Goal: Browse casually

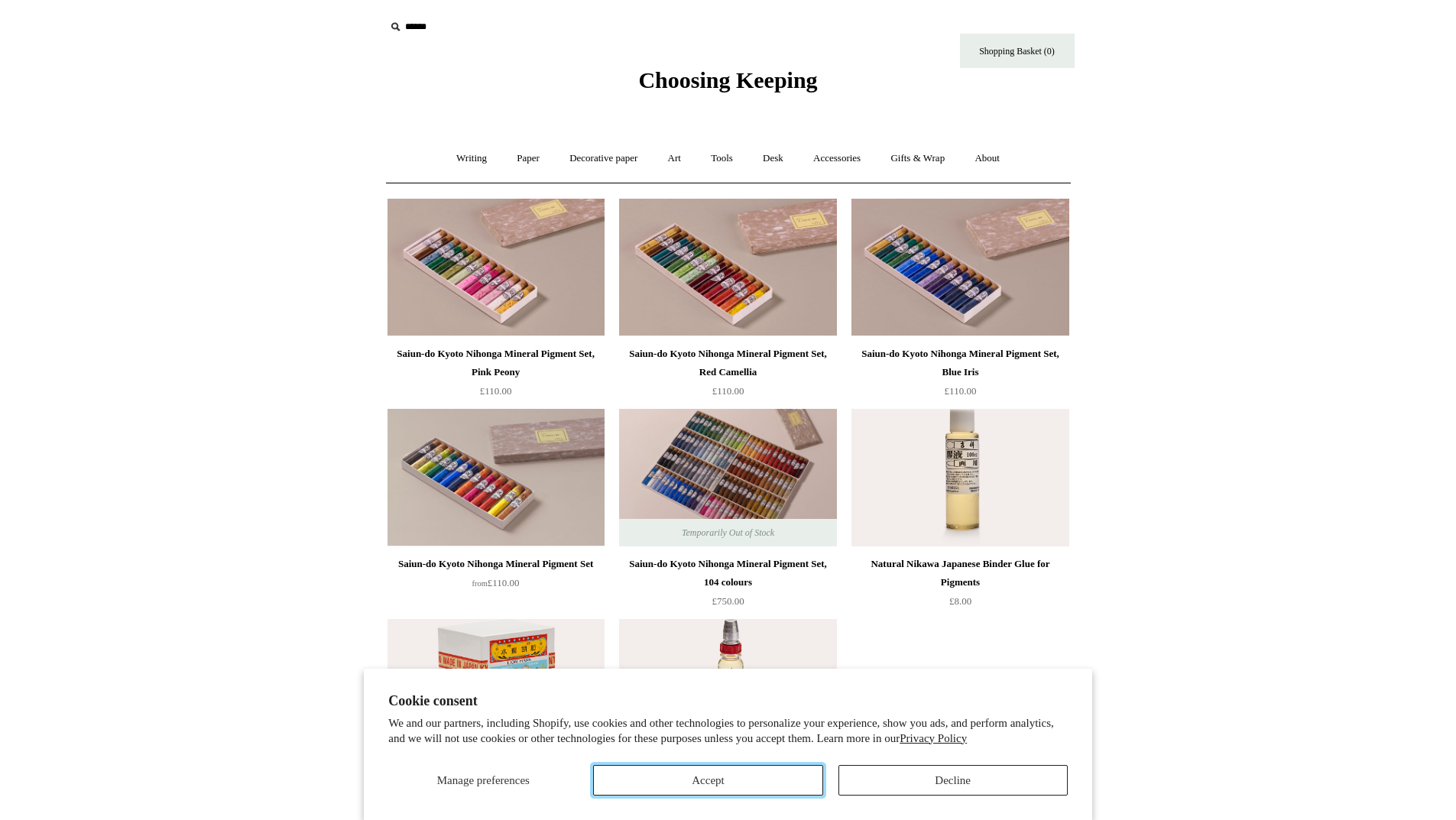
click at [658, 728] on button "Accept" at bounding box center [707, 780] width 229 height 31
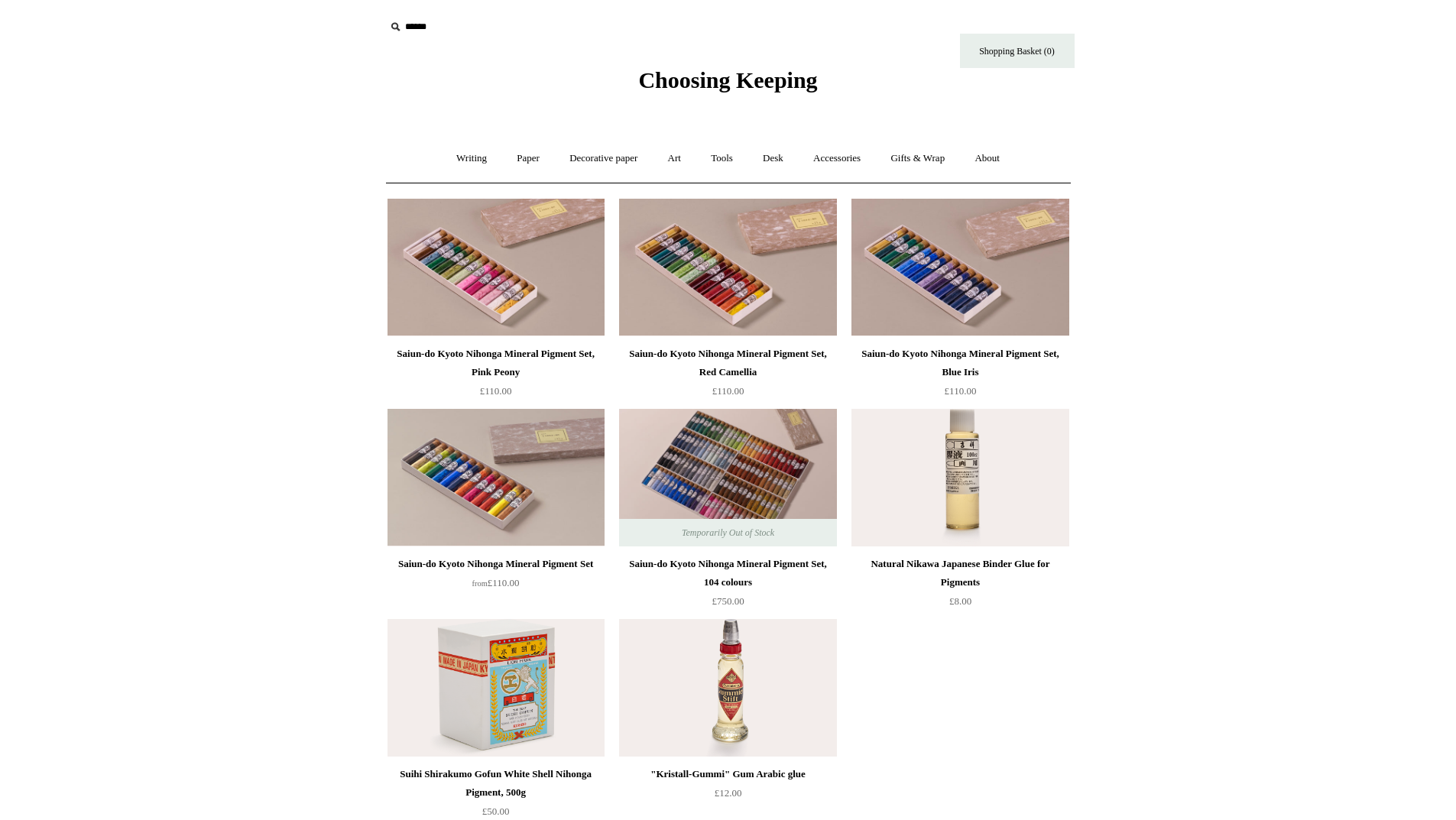
scroll to position [76, 0]
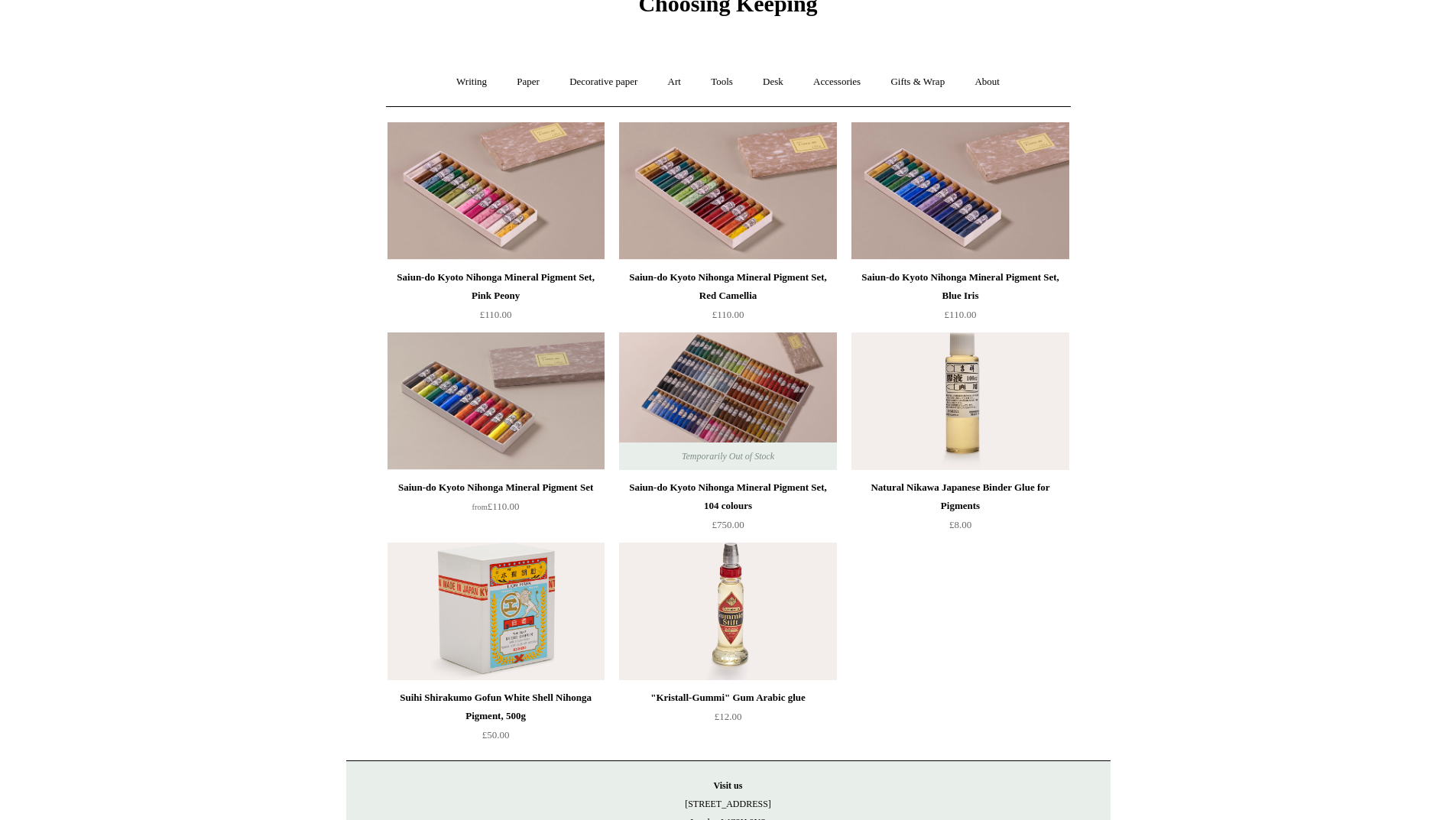
click at [684, 500] on div "Saiun-do Kyoto Nihonga Mineral Pigment Set, 104 colours" at bounding box center [727, 496] width 209 height 37
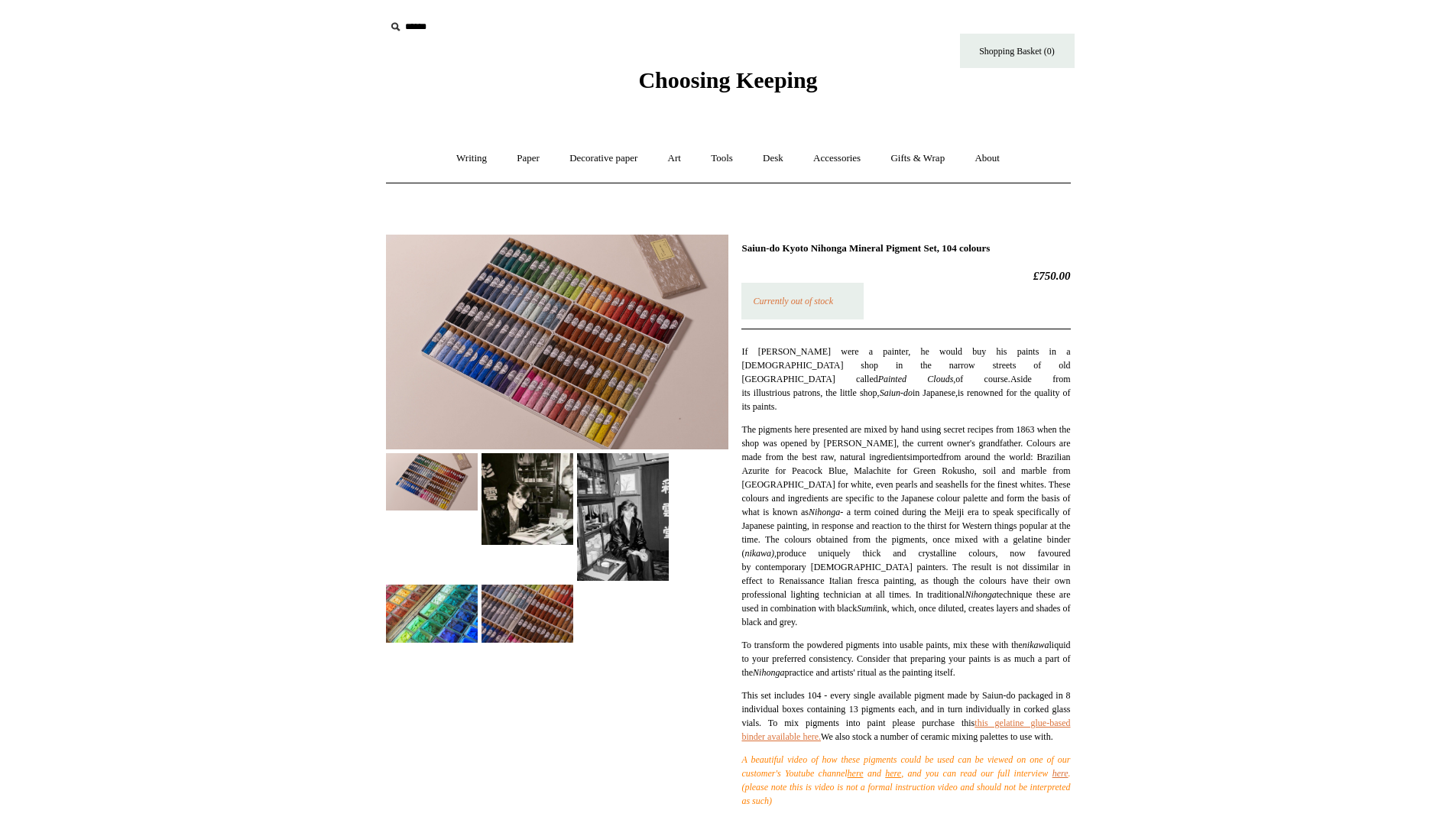
click at [440, 596] on img at bounding box center [432, 614] width 91 height 58
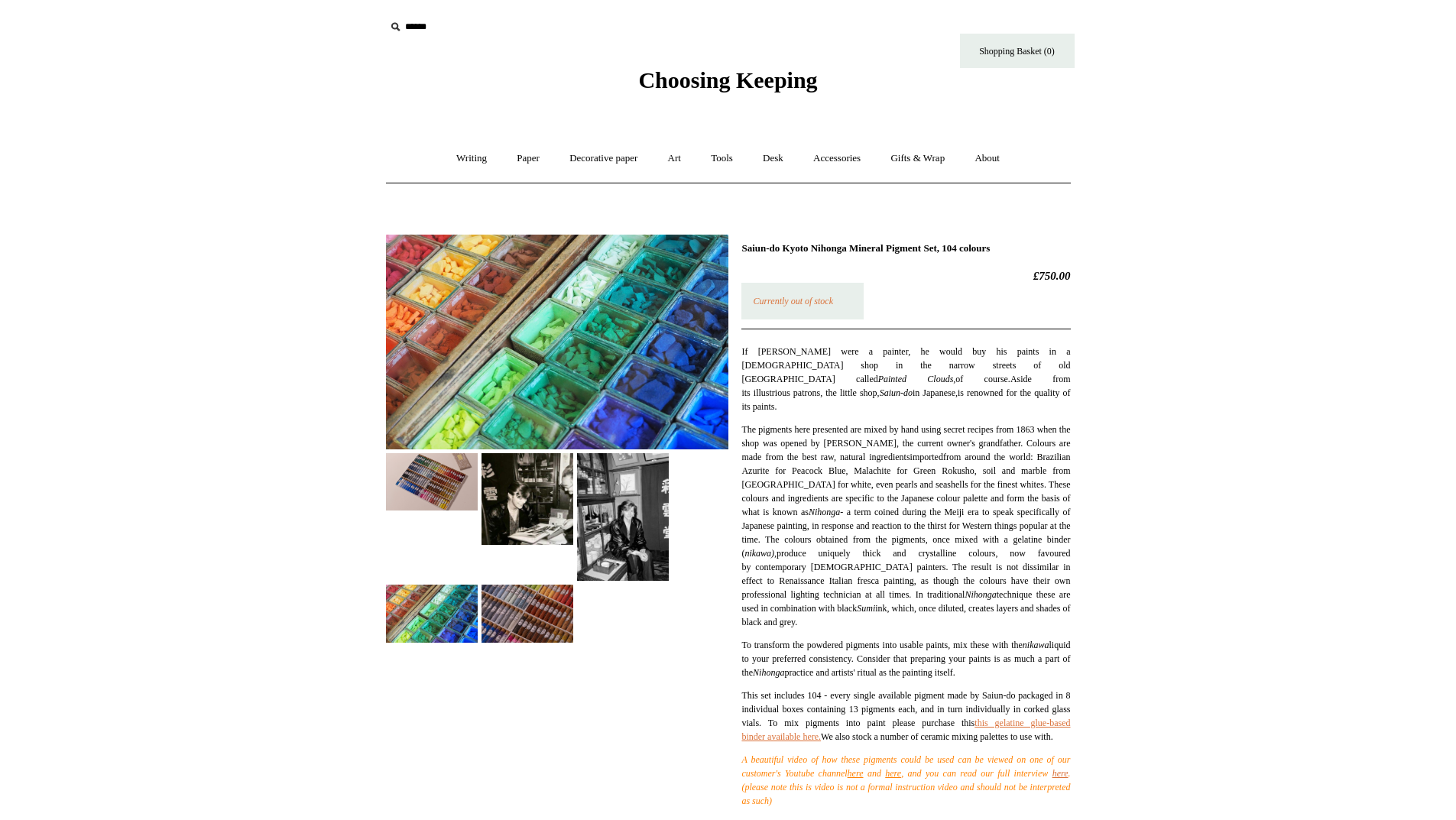
click at [519, 605] on img at bounding box center [527, 614] width 91 height 58
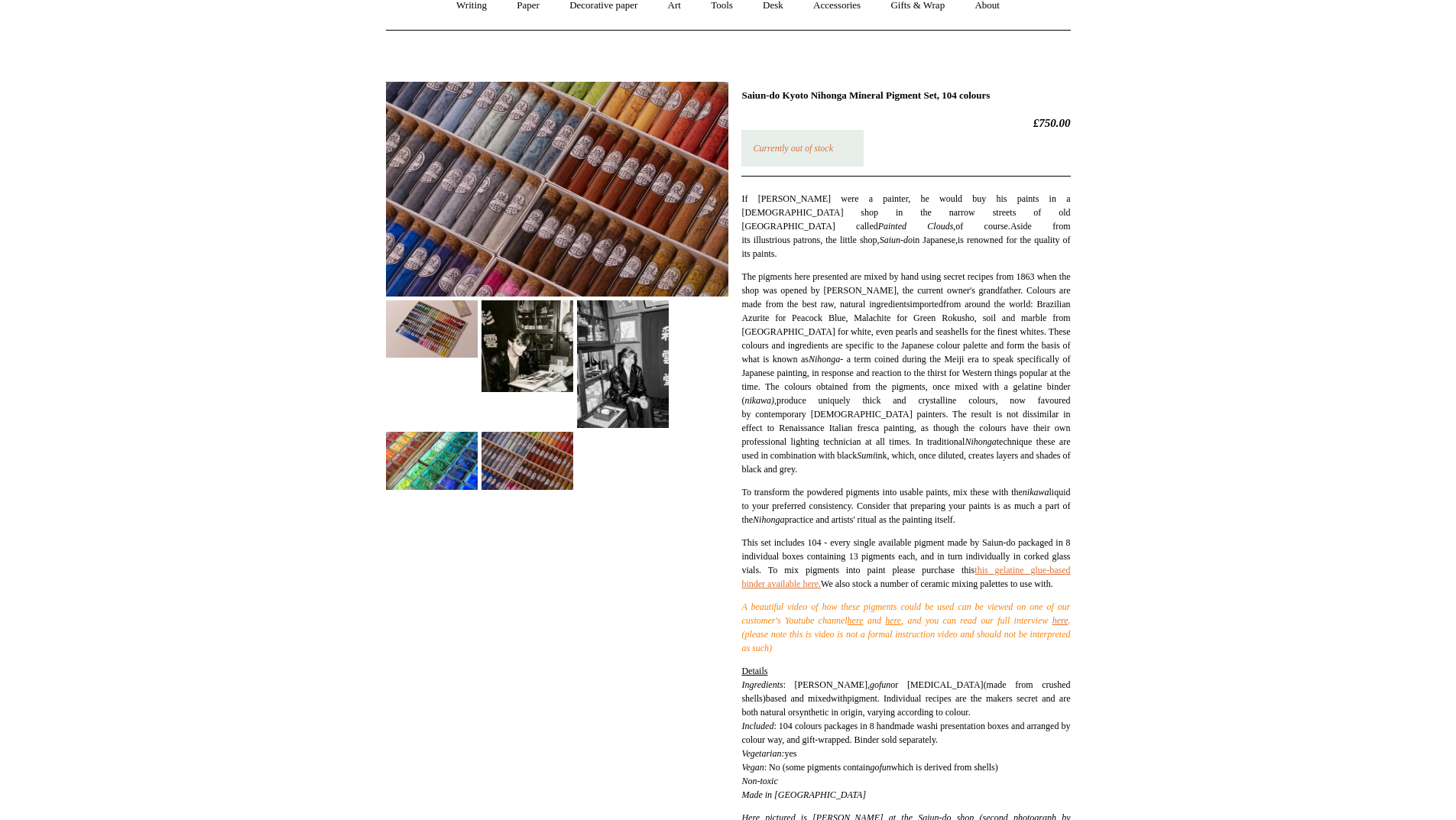
scroll to position [229, 0]
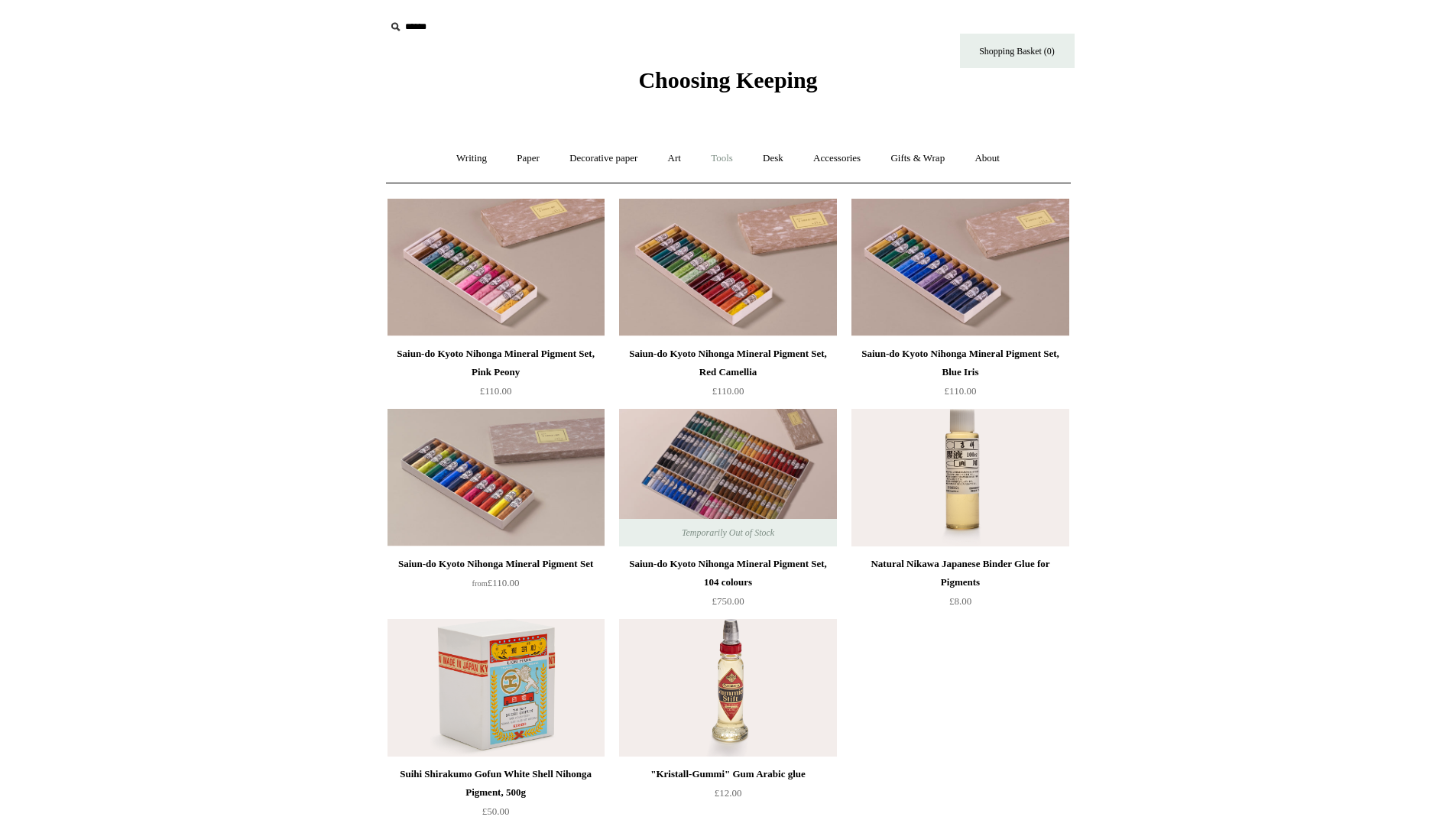
click at [723, 158] on link "Tools +" at bounding box center [722, 158] width 50 height 41
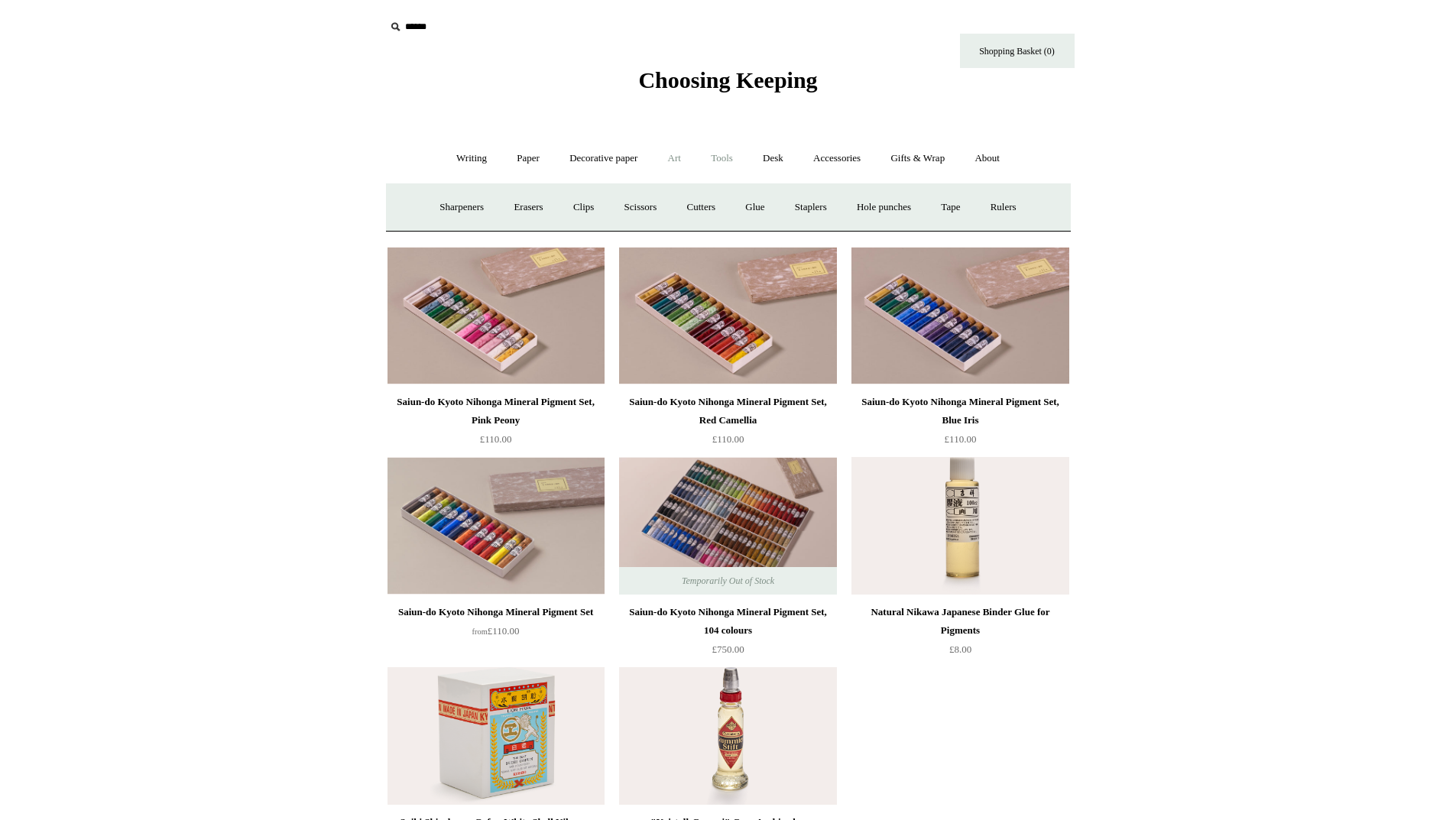
click at [670, 162] on link "Art +" at bounding box center [674, 158] width 41 height 41
click at [503, 163] on link "Paper +" at bounding box center [528, 158] width 51 height 41
click at [464, 162] on link "Writing +" at bounding box center [471, 158] width 59 height 41
click at [678, 161] on link "Art +" at bounding box center [674, 158] width 41 height 41
click at [855, 165] on link "Accessories +" at bounding box center [836, 158] width 74 height 41
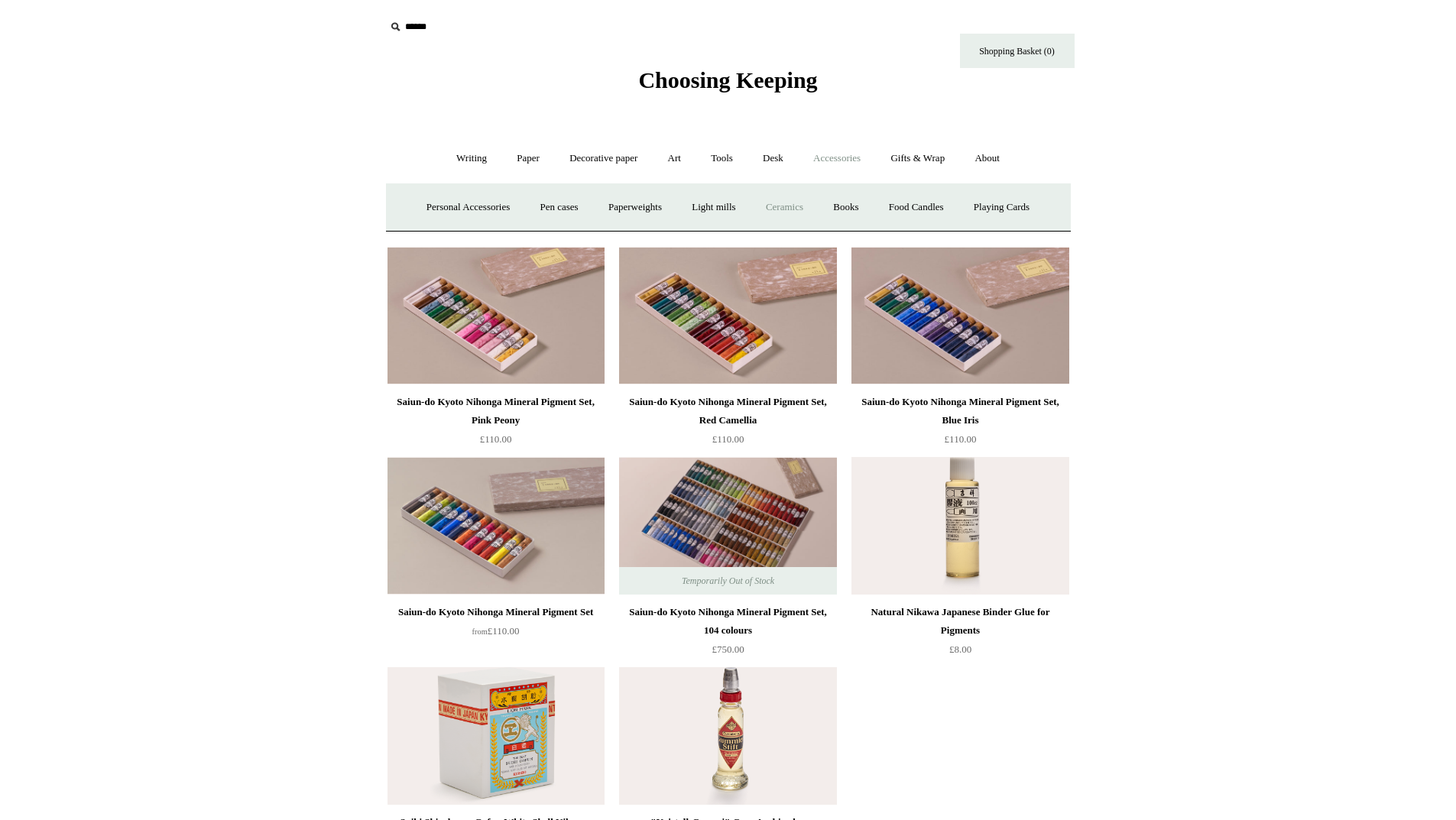
click at [794, 201] on link "Ceramics +" at bounding box center [784, 207] width 65 height 41
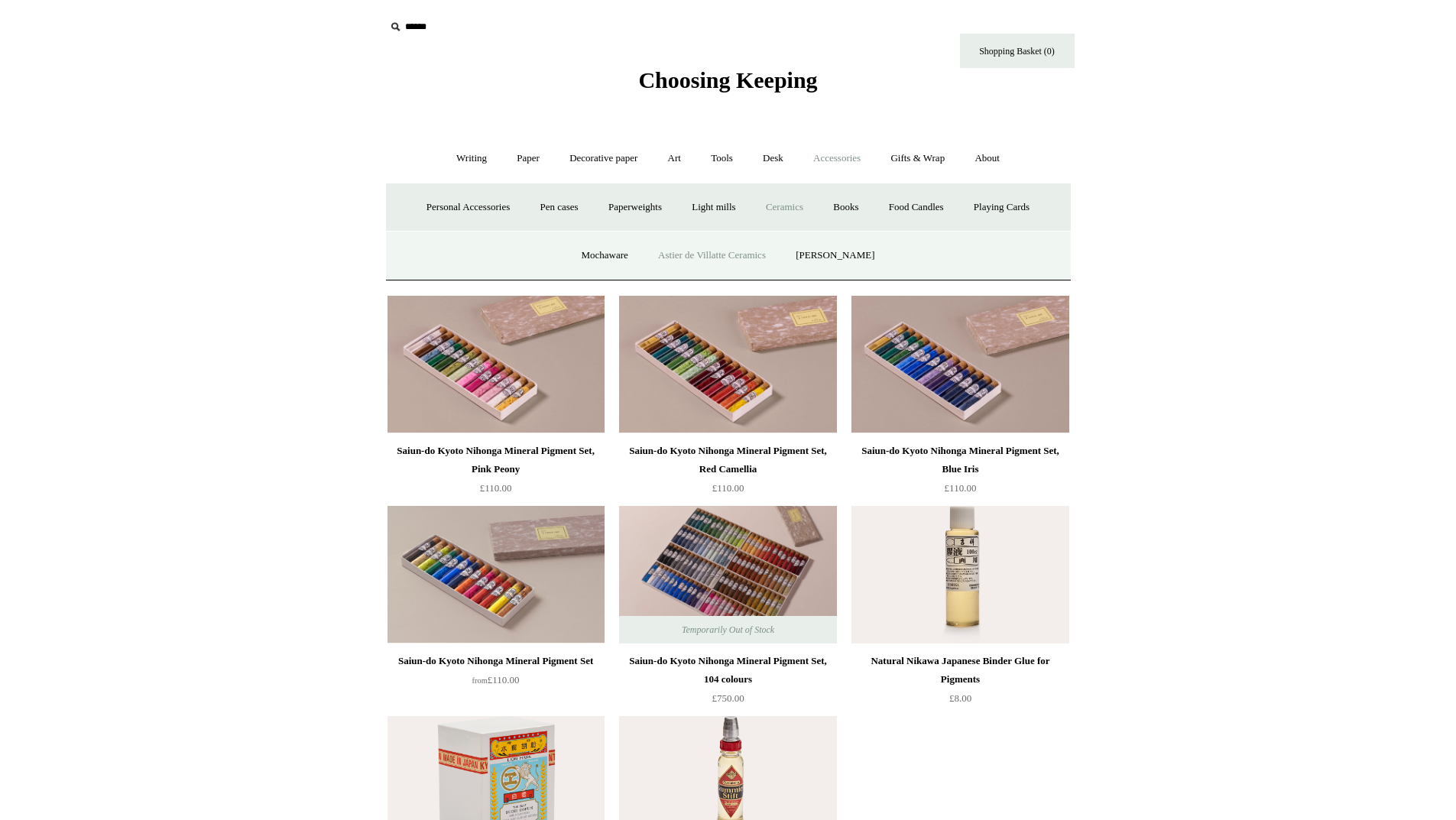
drag, startPoint x: 708, startPoint y: 254, endPoint x: 765, endPoint y: 250, distance: 57.1
click at [833, 257] on link "[PERSON_NAME]" at bounding box center [835, 255] width 106 height 41
